Goal: Task Accomplishment & Management: Manage account settings

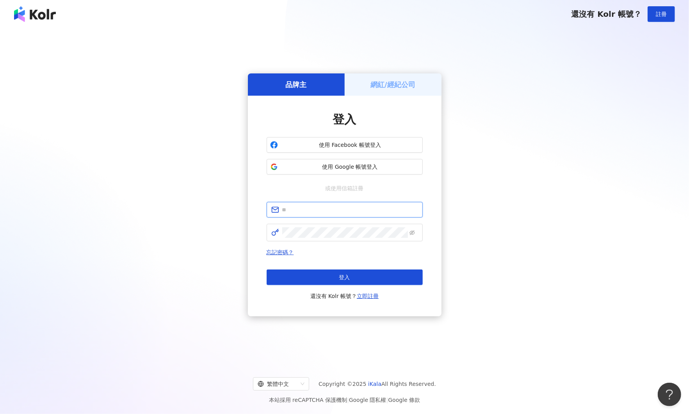
type input "**********"
click at [340, 279] on span "登入" at bounding box center [344, 277] width 11 height 6
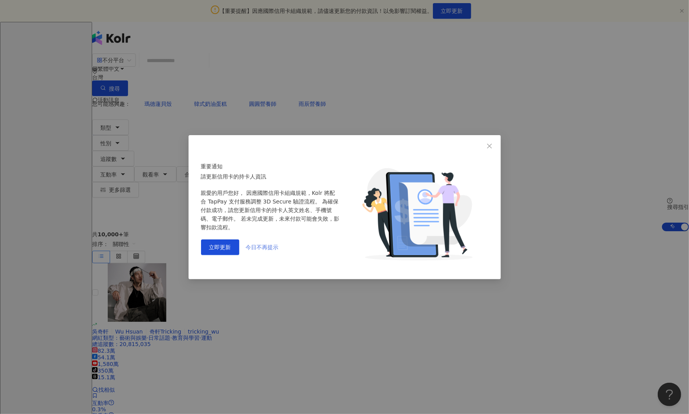
click at [270, 244] on span "今日不再提示" at bounding box center [262, 247] width 33 height 6
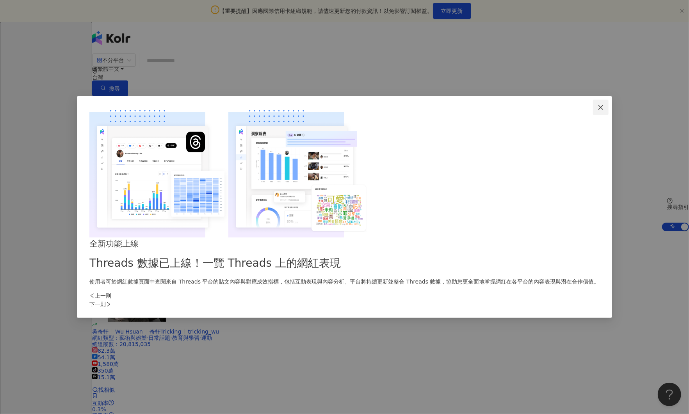
click at [598, 110] on icon "close" at bounding box center [600, 107] width 5 height 5
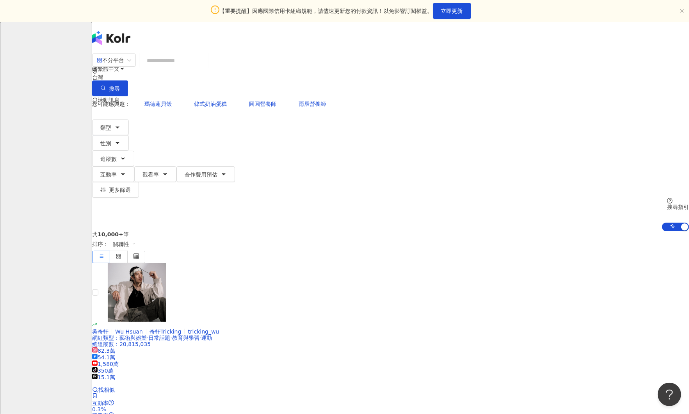
click at [113, 128] on icon at bounding box center [110, 130] width 5 height 5
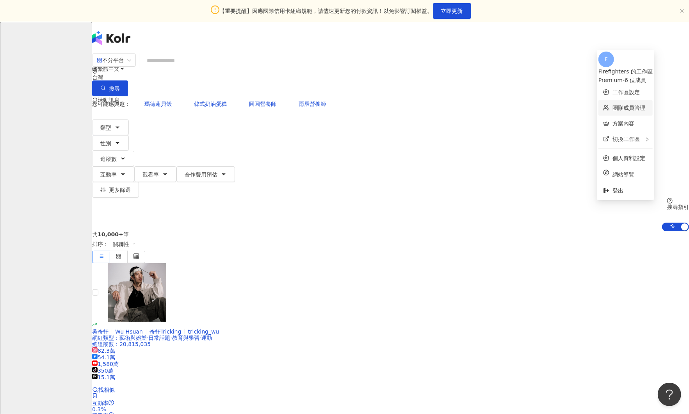
click at [624, 105] on link "團隊成員管理" at bounding box center [628, 108] width 33 height 6
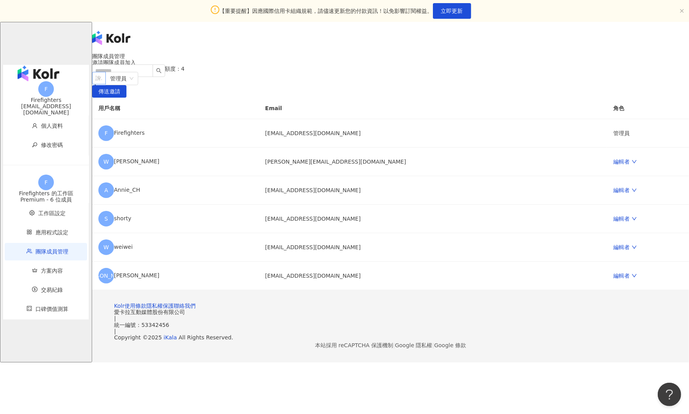
click at [96, 81] on div at bounding box center [95, 78] width 2 height 6
type input "*"
paste input "**********"
click at [197, 85] on span "管理員" at bounding box center [185, 78] width 23 height 12
type input "**********"
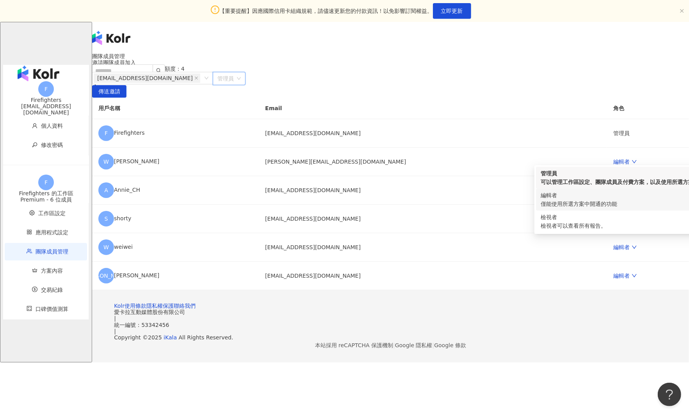
click at [574, 205] on div "僅能使用所選方案中開通的功能" at bounding box center [635, 203] width 191 height 9
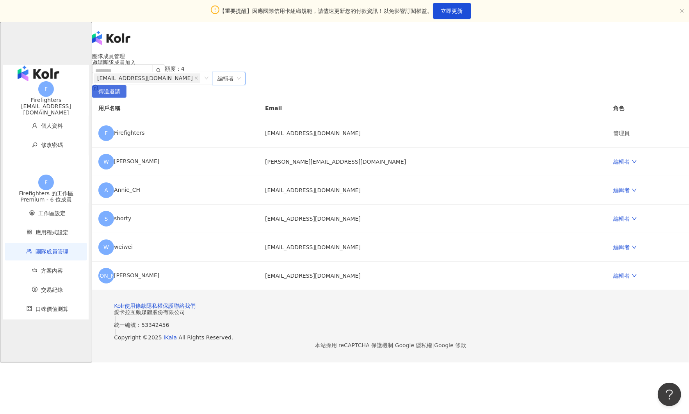
click at [120, 98] on span "傳送邀請" at bounding box center [109, 91] width 22 height 12
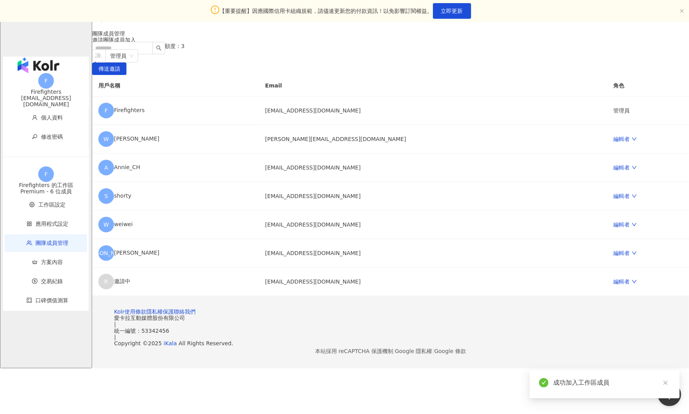
scroll to position [23, 0]
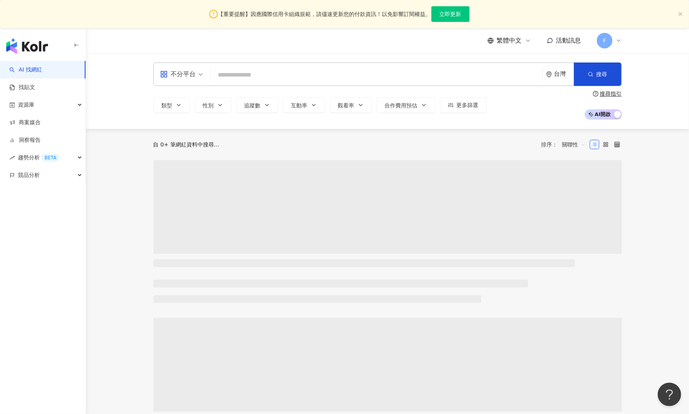
click at [619, 43] on icon at bounding box center [618, 40] width 6 height 6
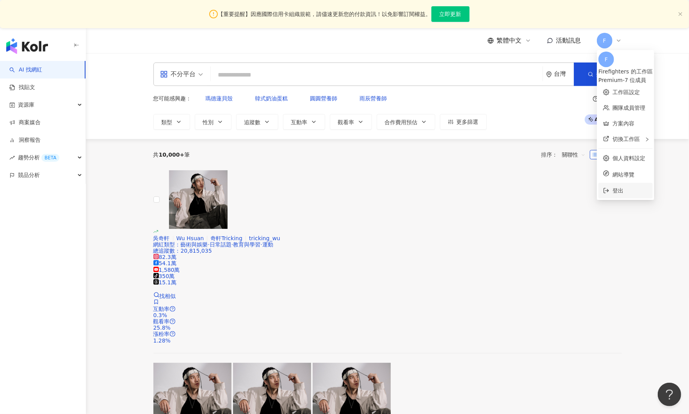
click at [620, 187] on span "登出" at bounding box center [617, 190] width 11 height 6
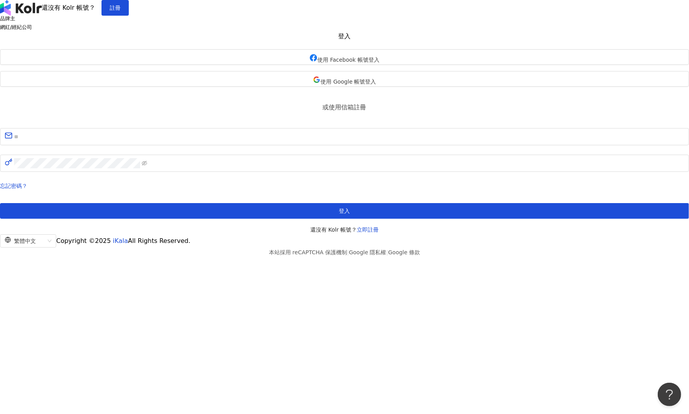
click at [499, 102] on div "品牌主 網紅/經紀公司 登入 使用 Facebook 帳號登入 使用 Google 帳號登入 或使用信箱註冊 忘記密碼？ 登入 還沒有 Kolr 帳號？ 立即…" at bounding box center [344, 125] width 689 height 219
